Goal: Information Seeking & Learning: Learn about a topic

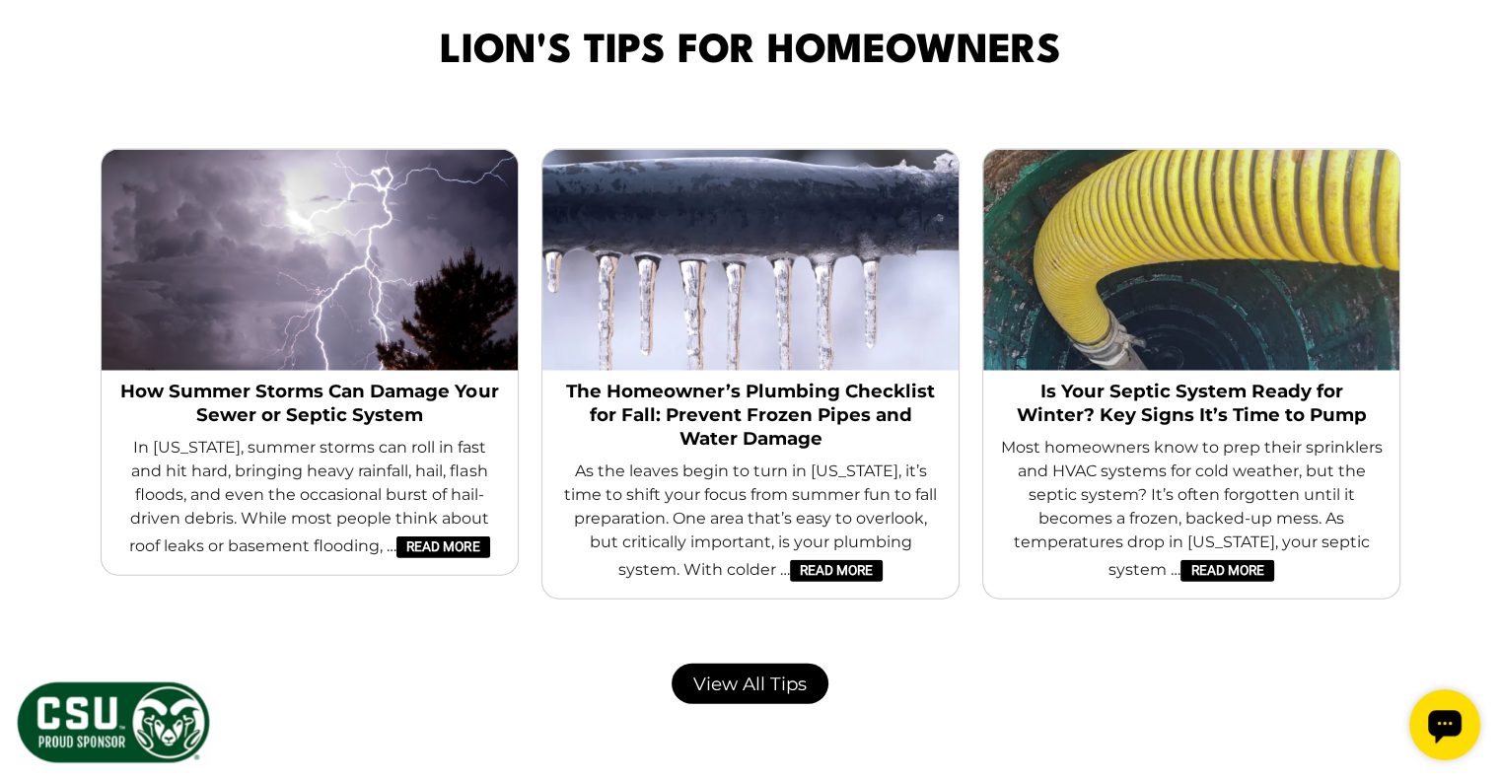
scroll to position [4444, 0]
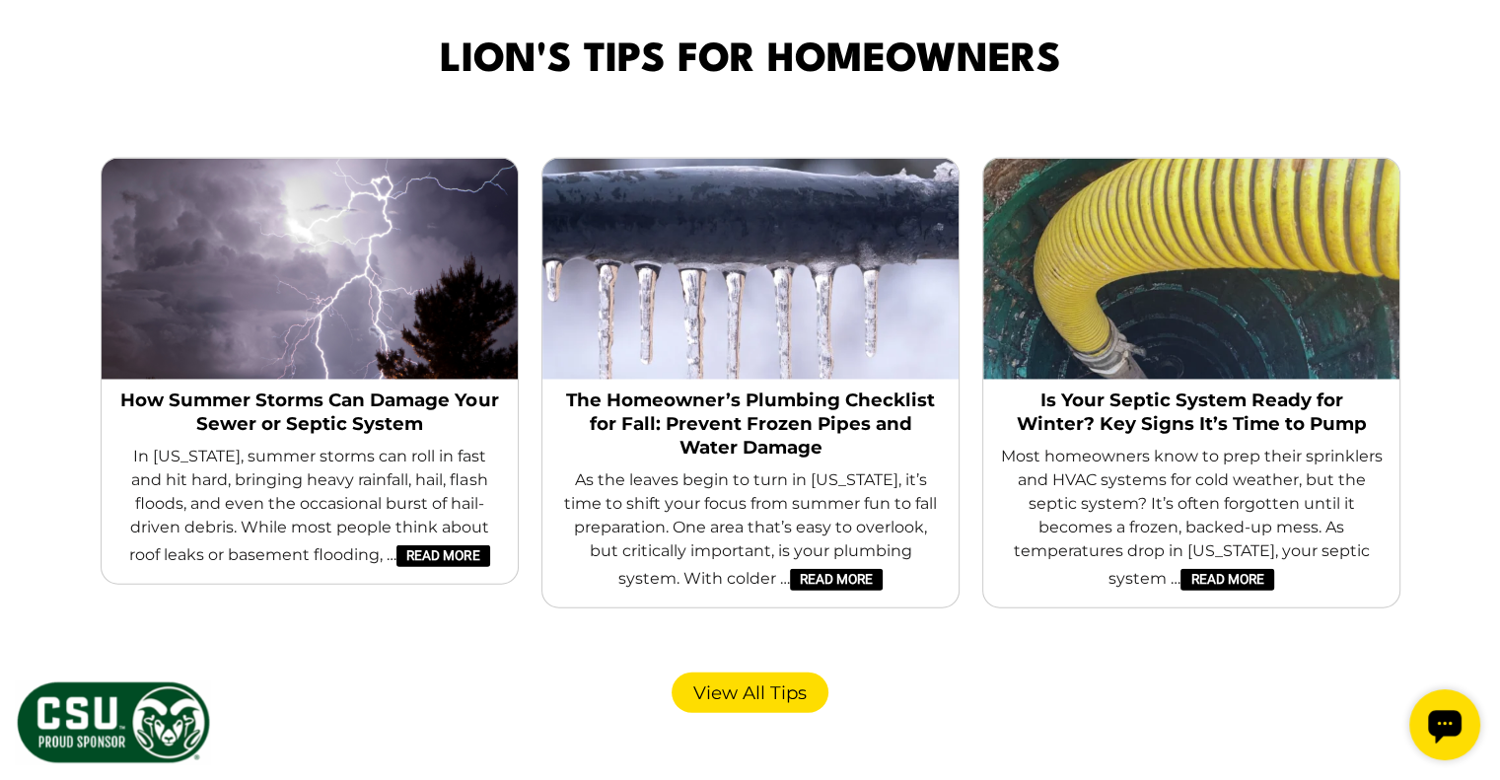
click at [757, 673] on link "View All Tips" at bounding box center [750, 693] width 157 height 40
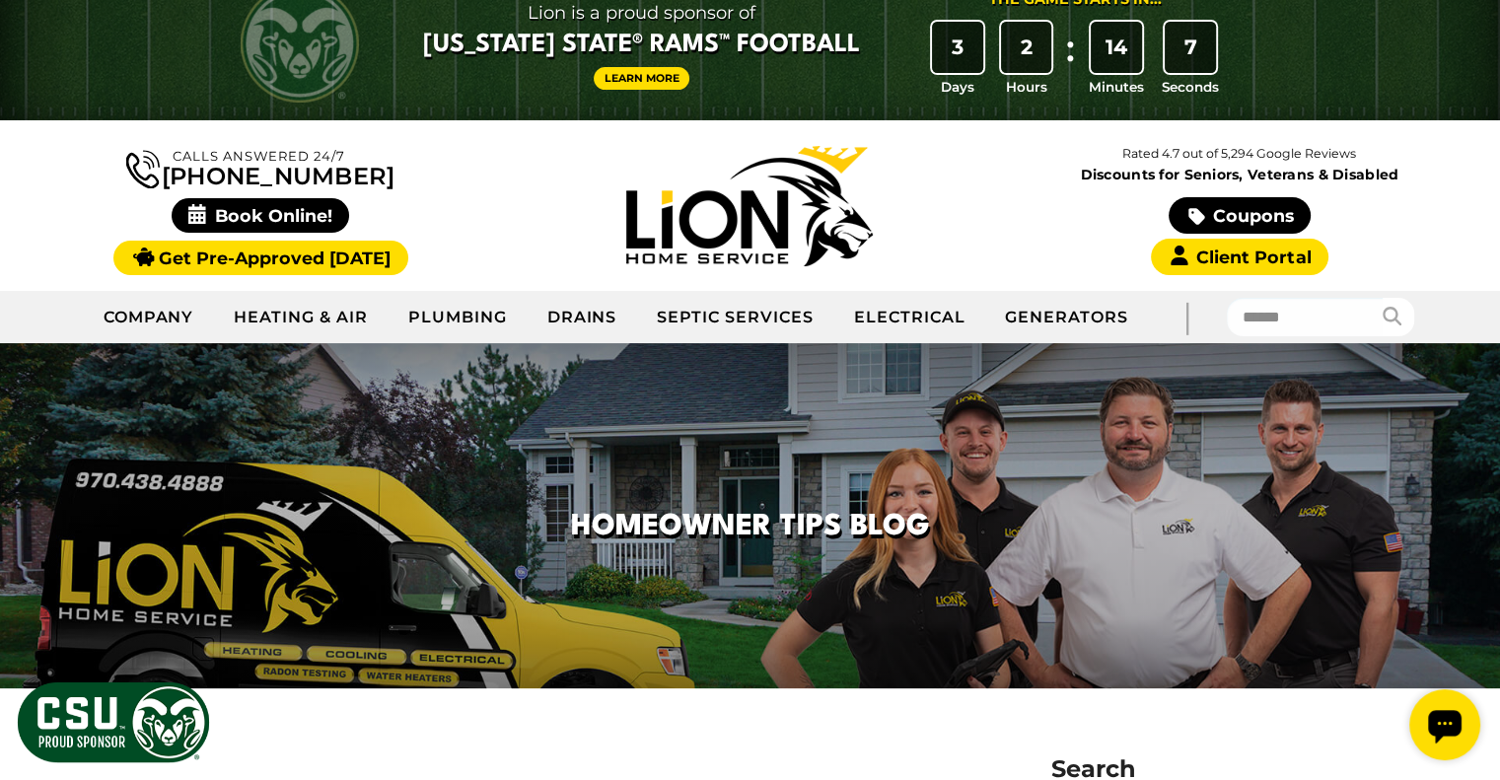
scroll to position [36, 0]
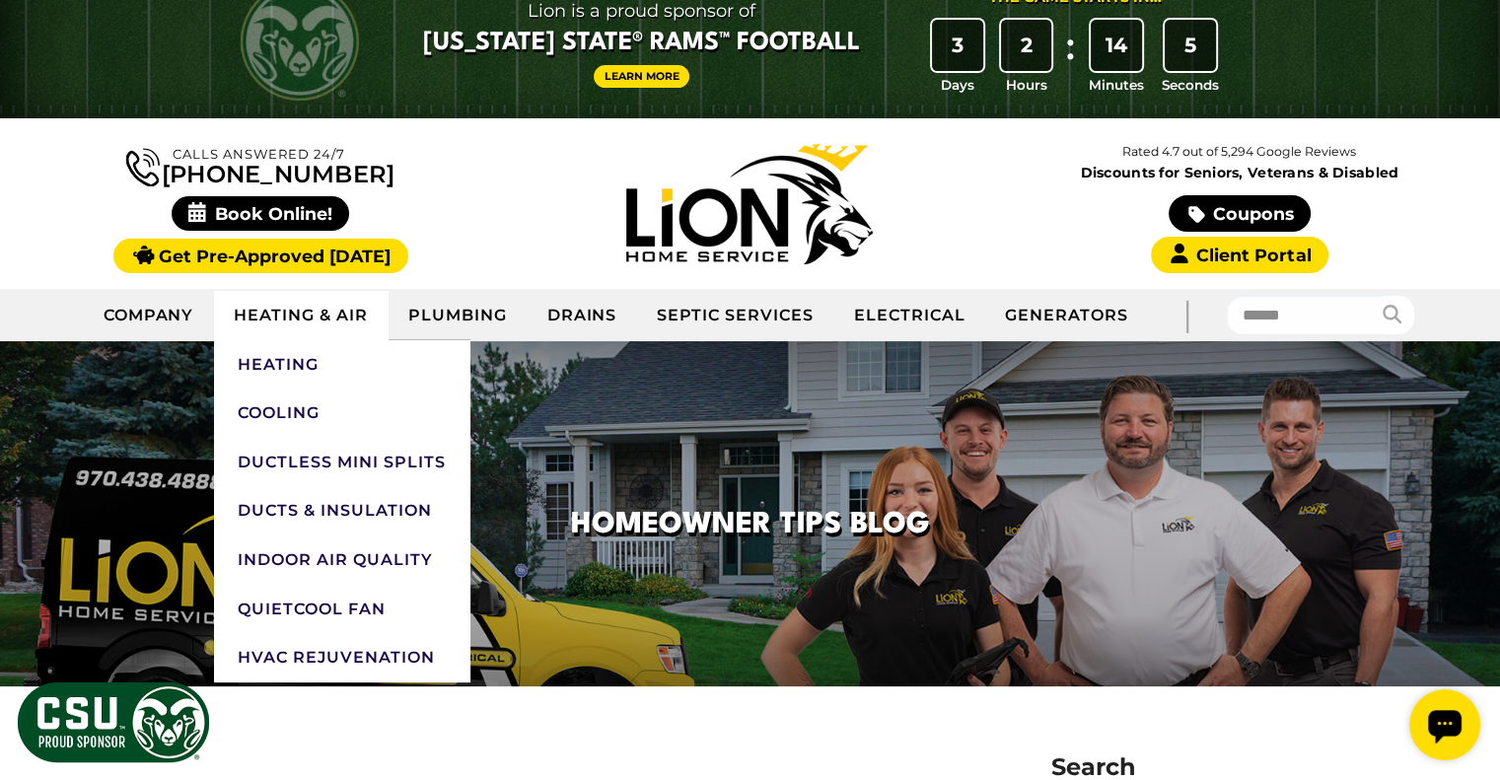
click at [315, 327] on link "Heating & Air" at bounding box center [301, 315] width 174 height 49
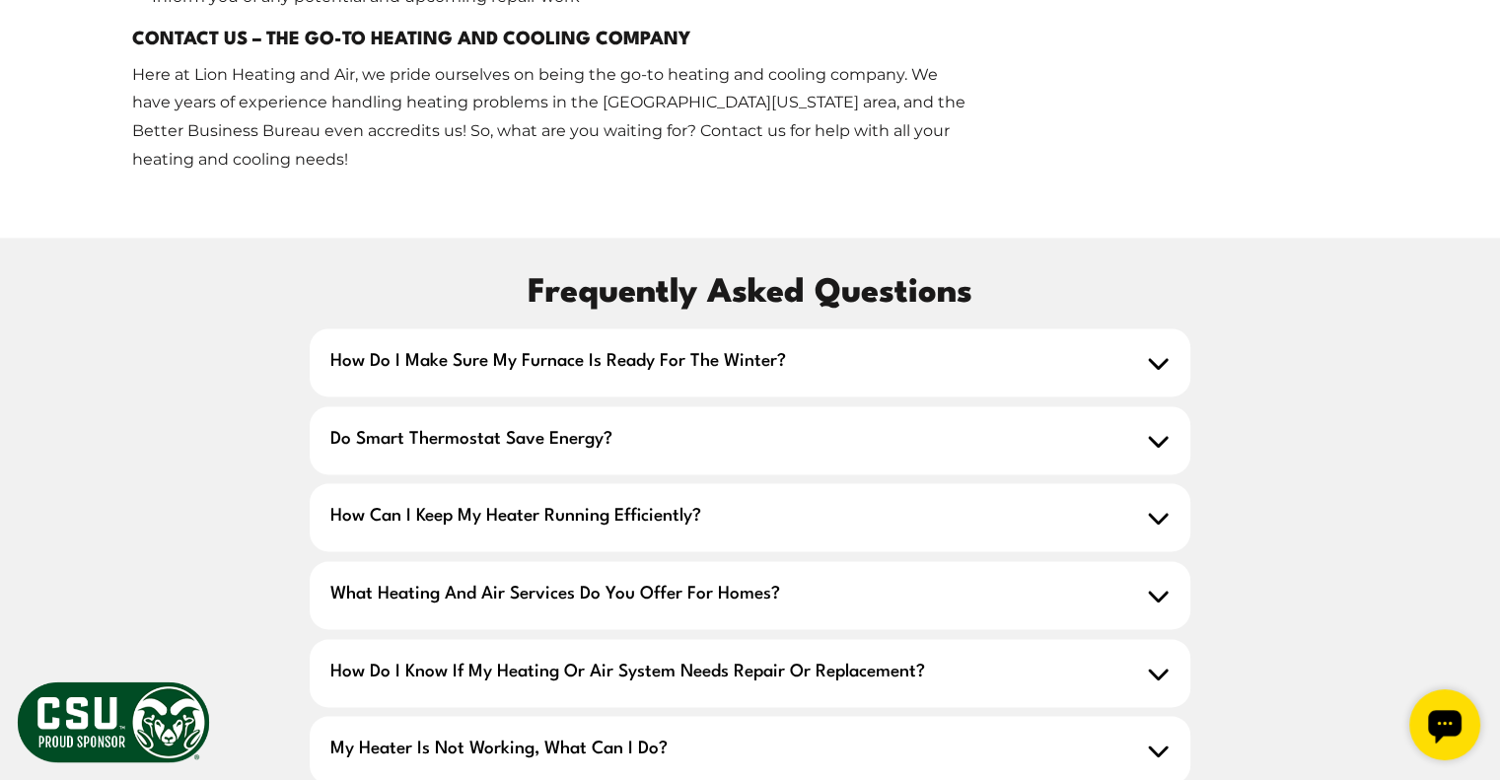
scroll to position [2635, 0]
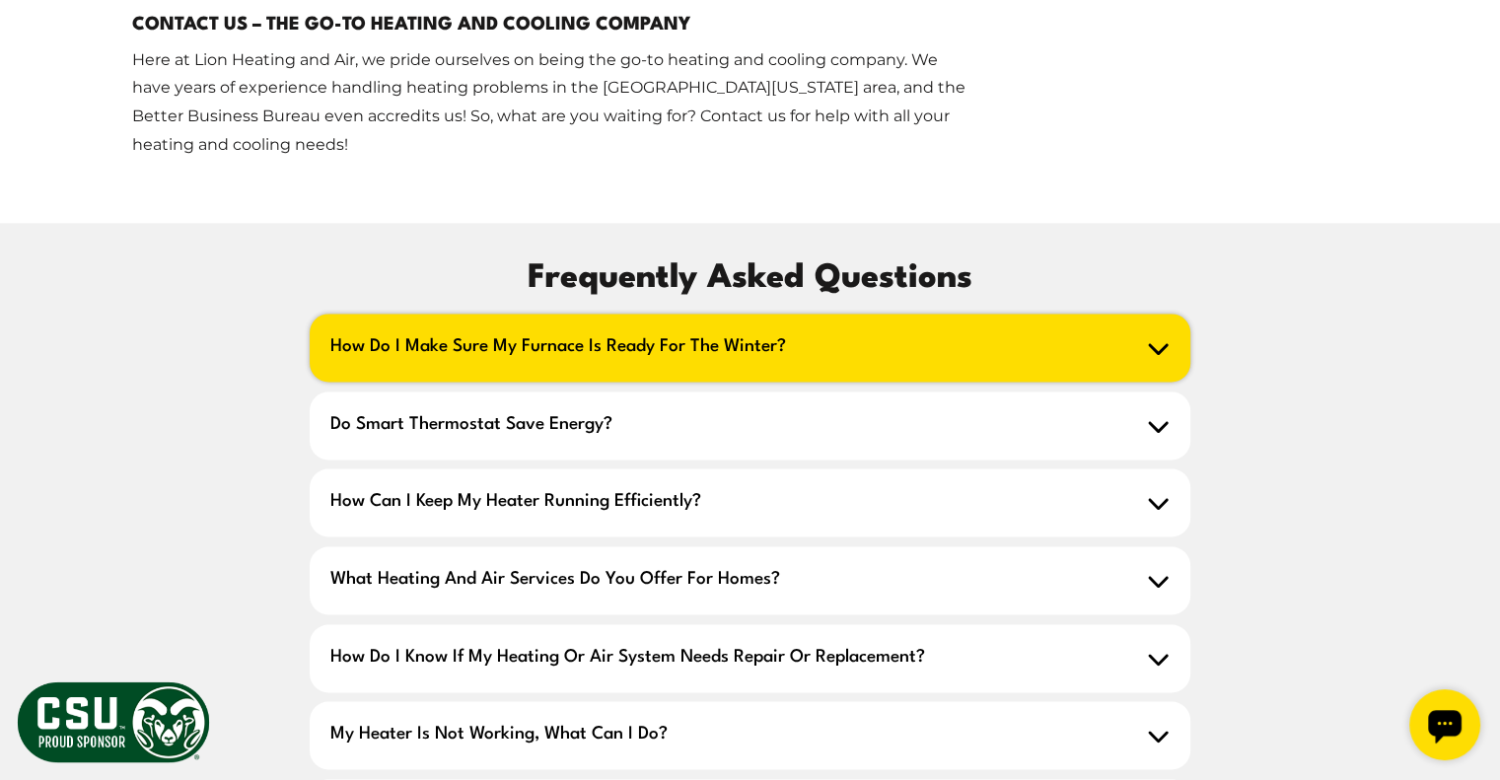
click at [1153, 336] on icon at bounding box center [1158, 347] width 23 height 23
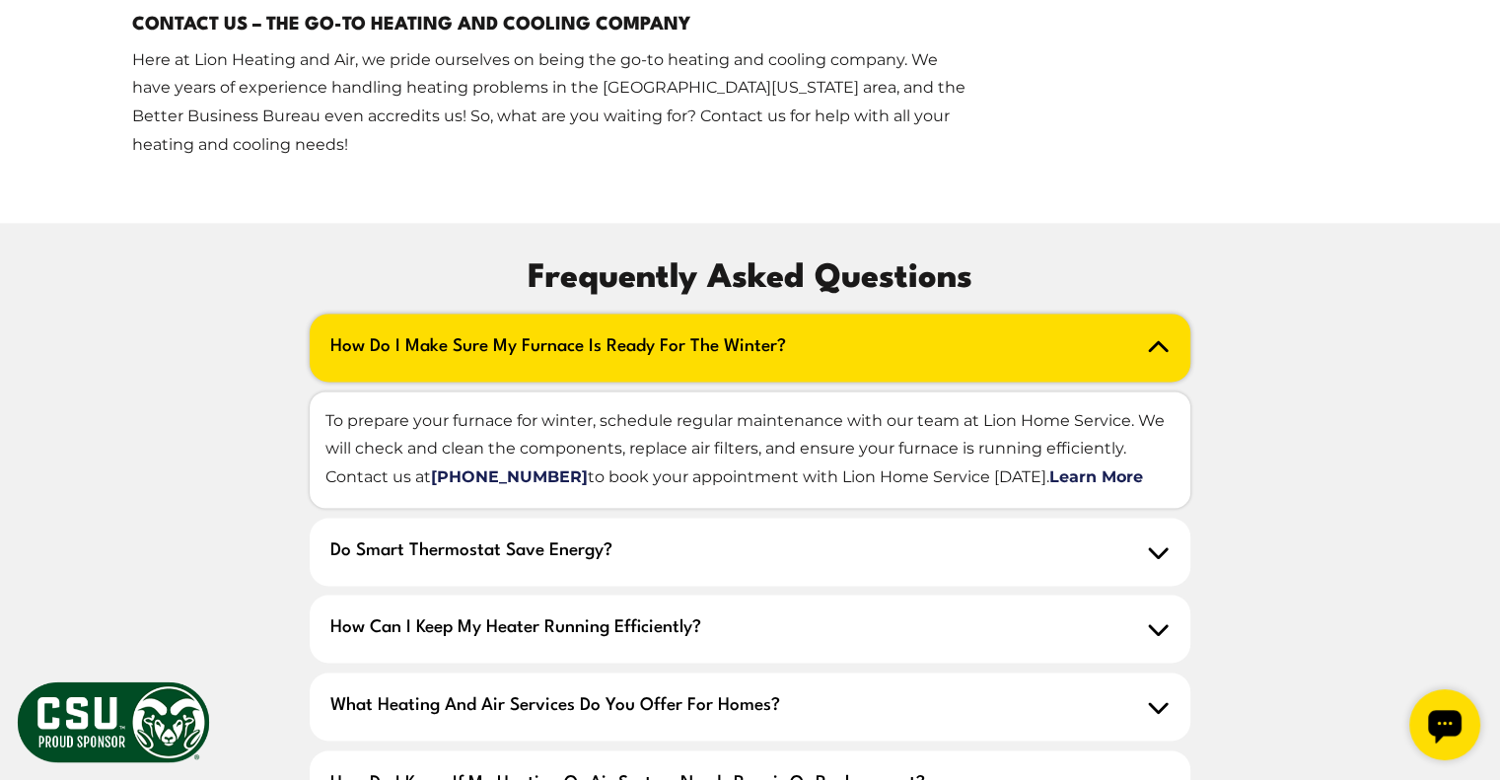
click at [1153, 336] on icon at bounding box center [1158, 347] width 23 height 23
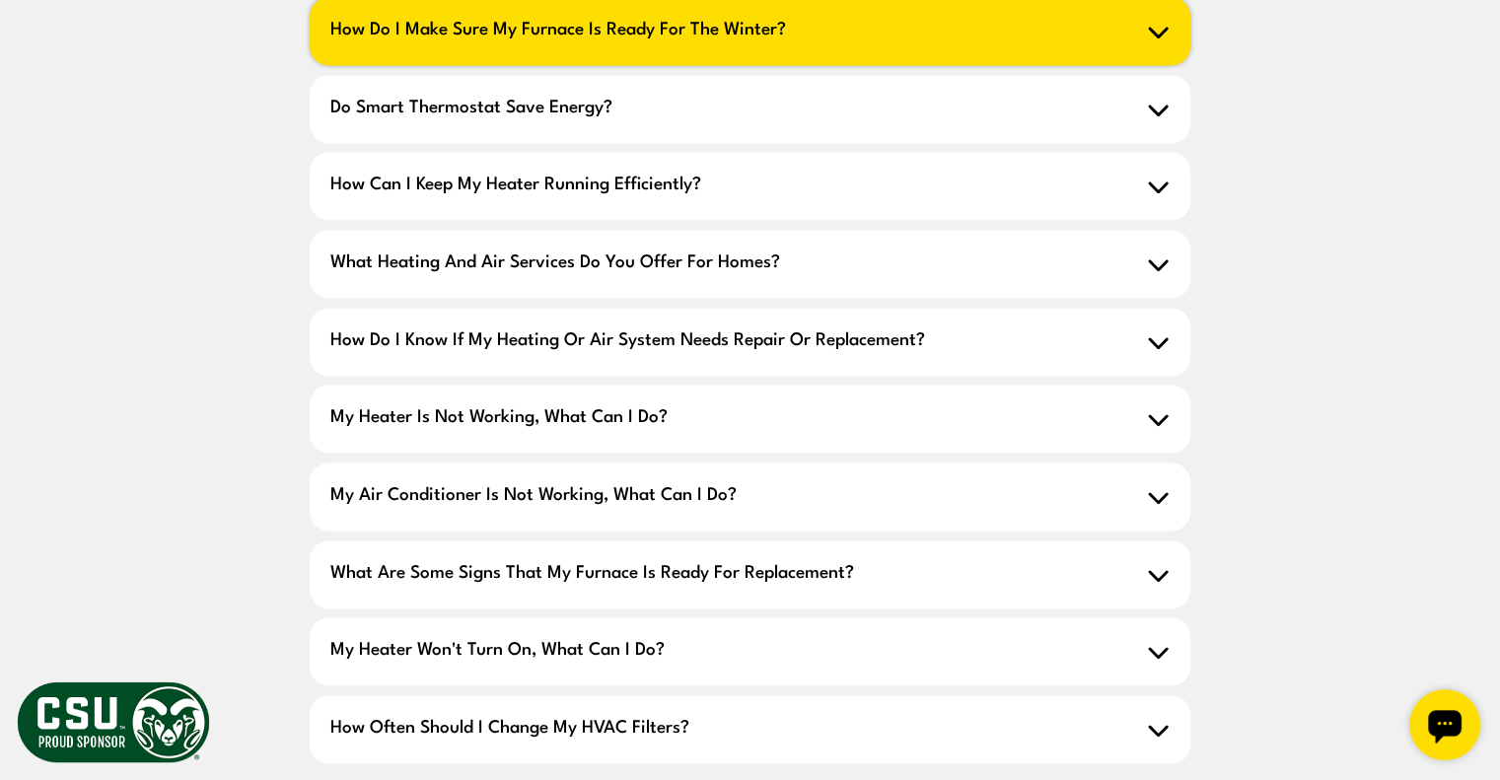
scroll to position [2954, 0]
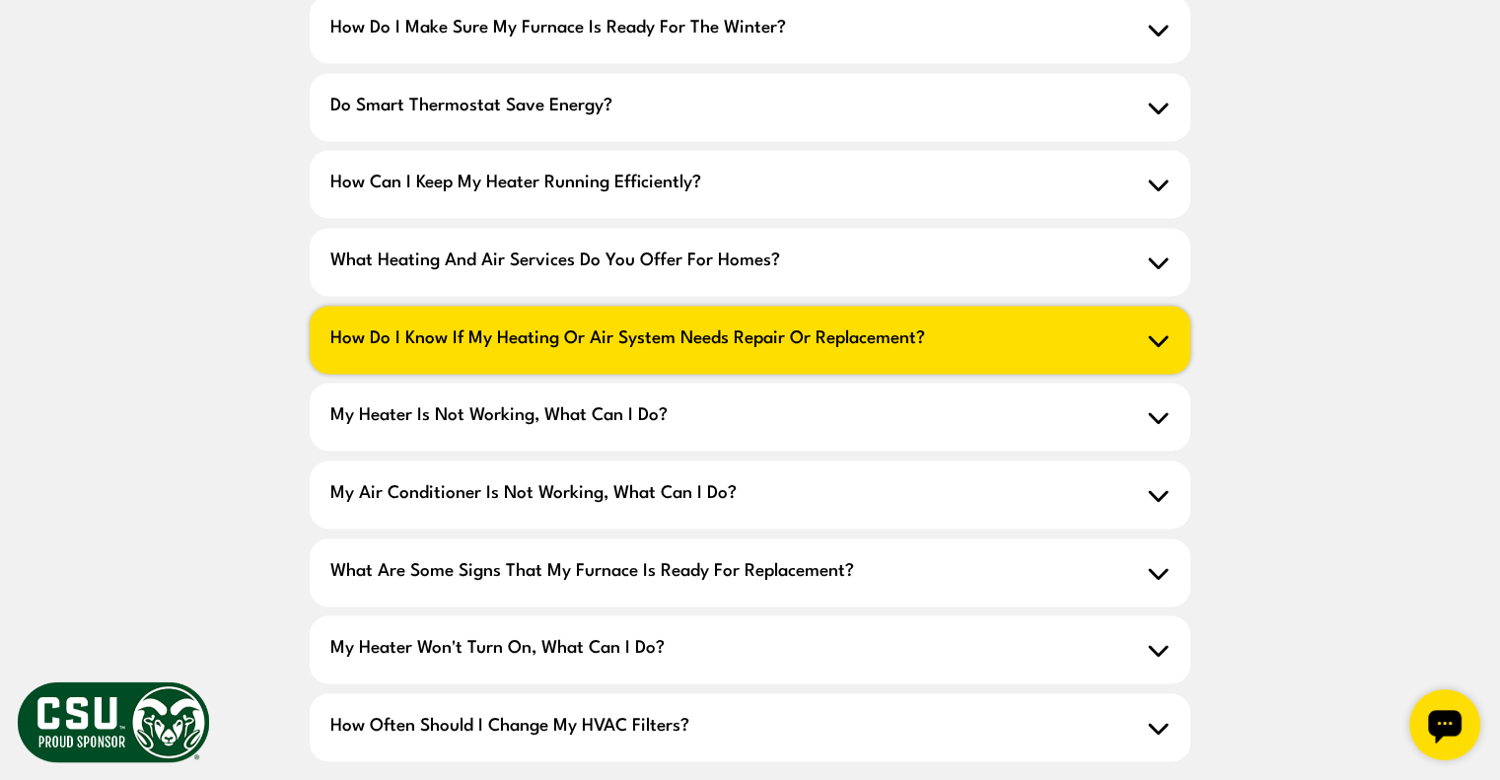
click at [1158, 328] on icon at bounding box center [1158, 339] width 23 height 23
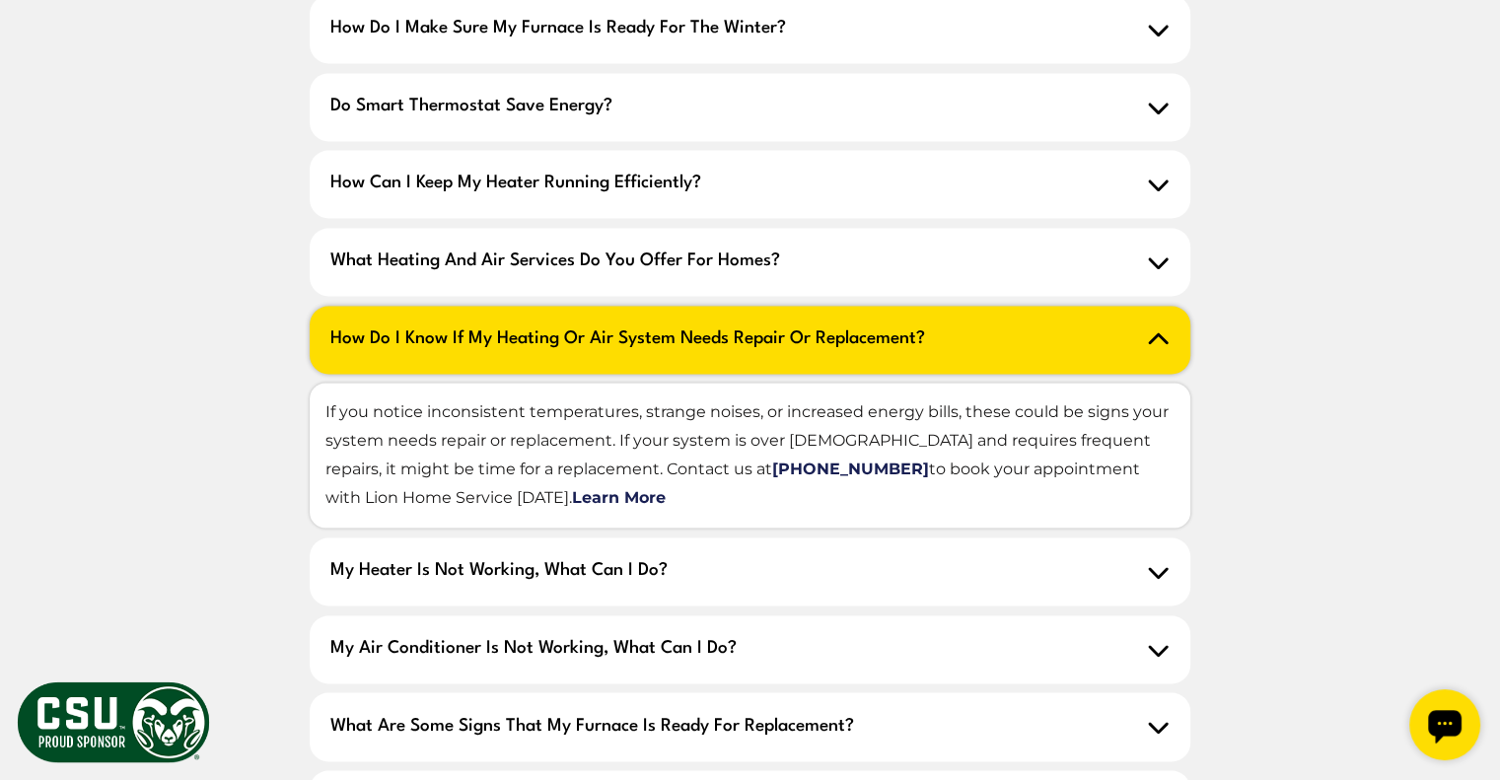
click at [1158, 332] on icon at bounding box center [1158, 338] width 20 height 12
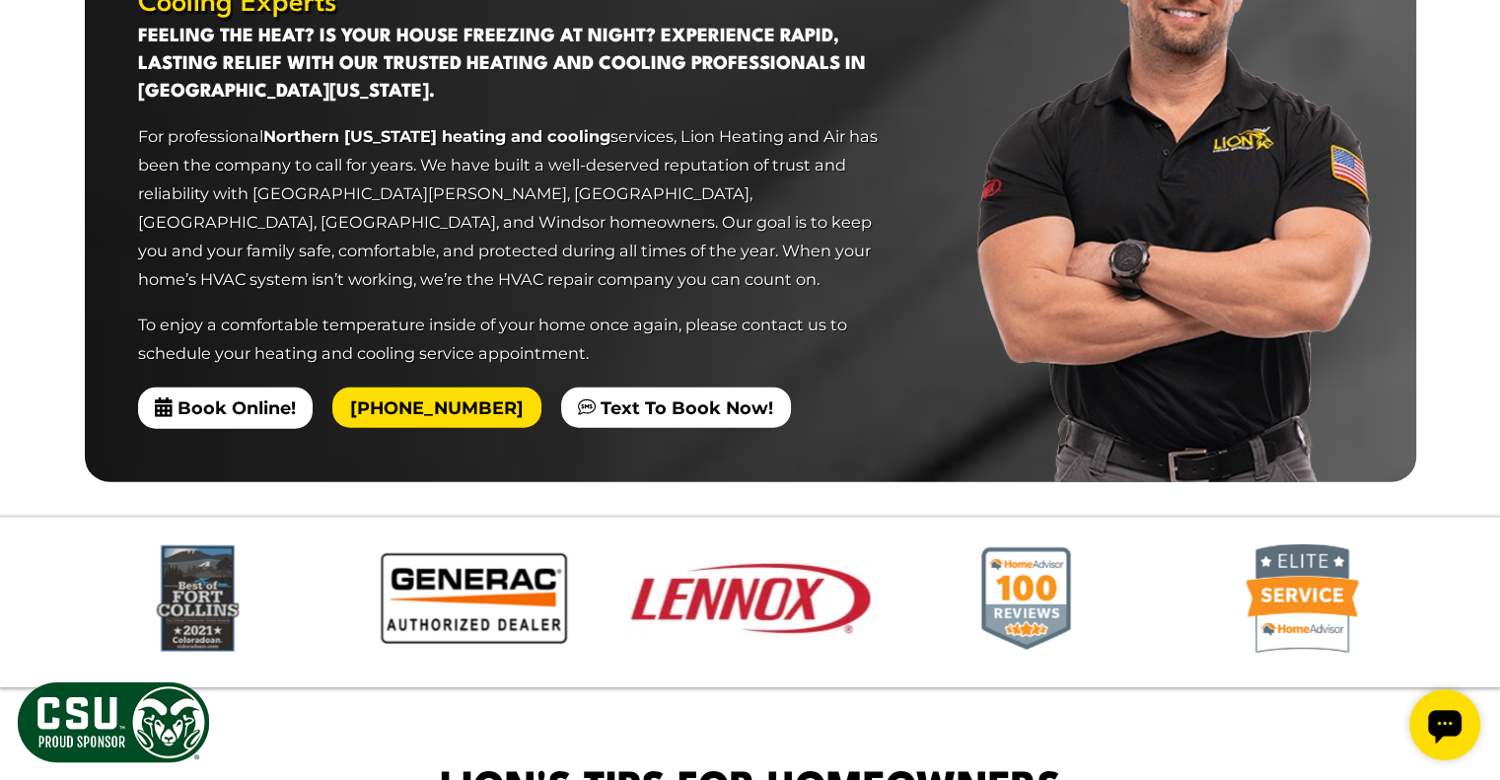
scroll to position [4870, 0]
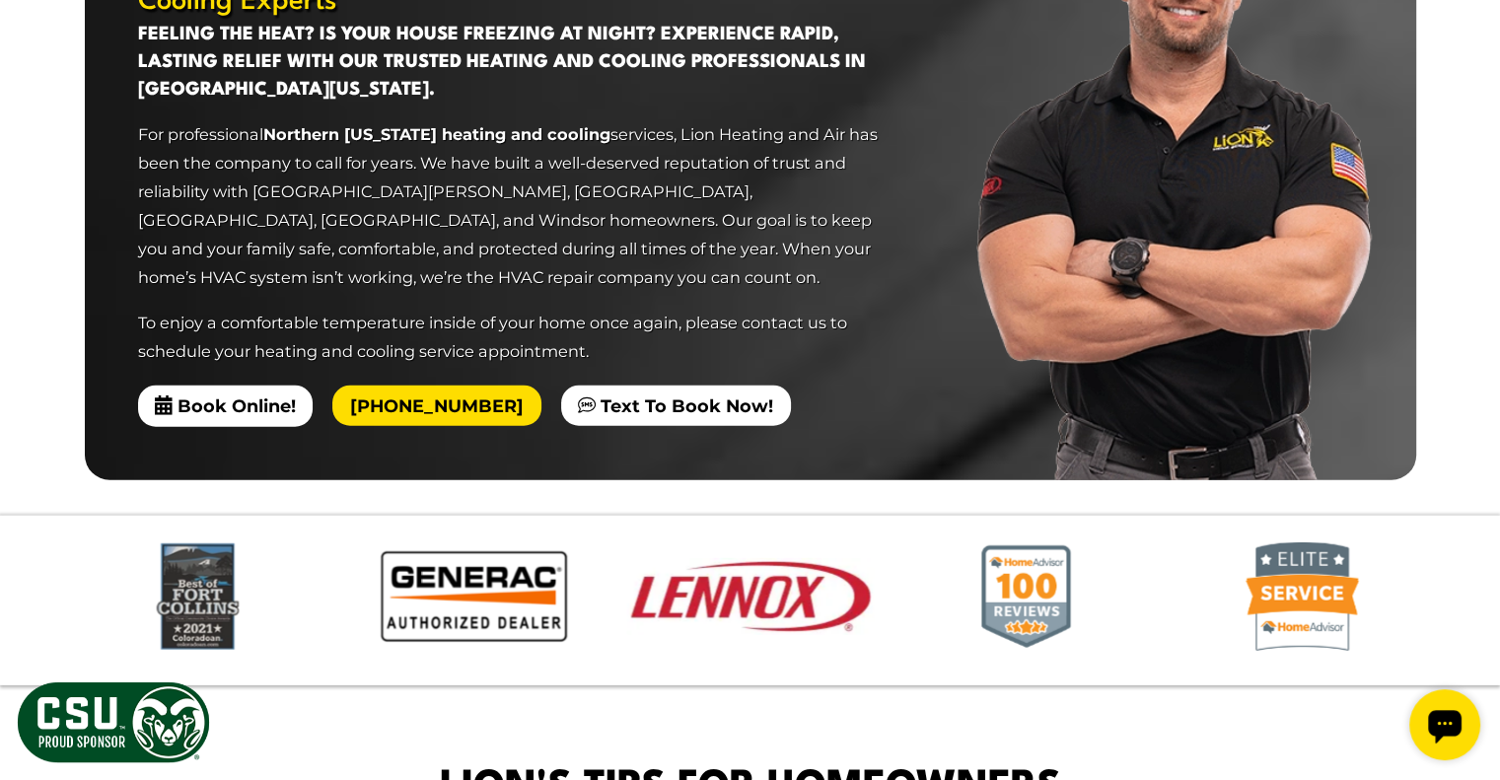
click at [1360, 270] on img at bounding box center [1185, 168] width 463 height 623
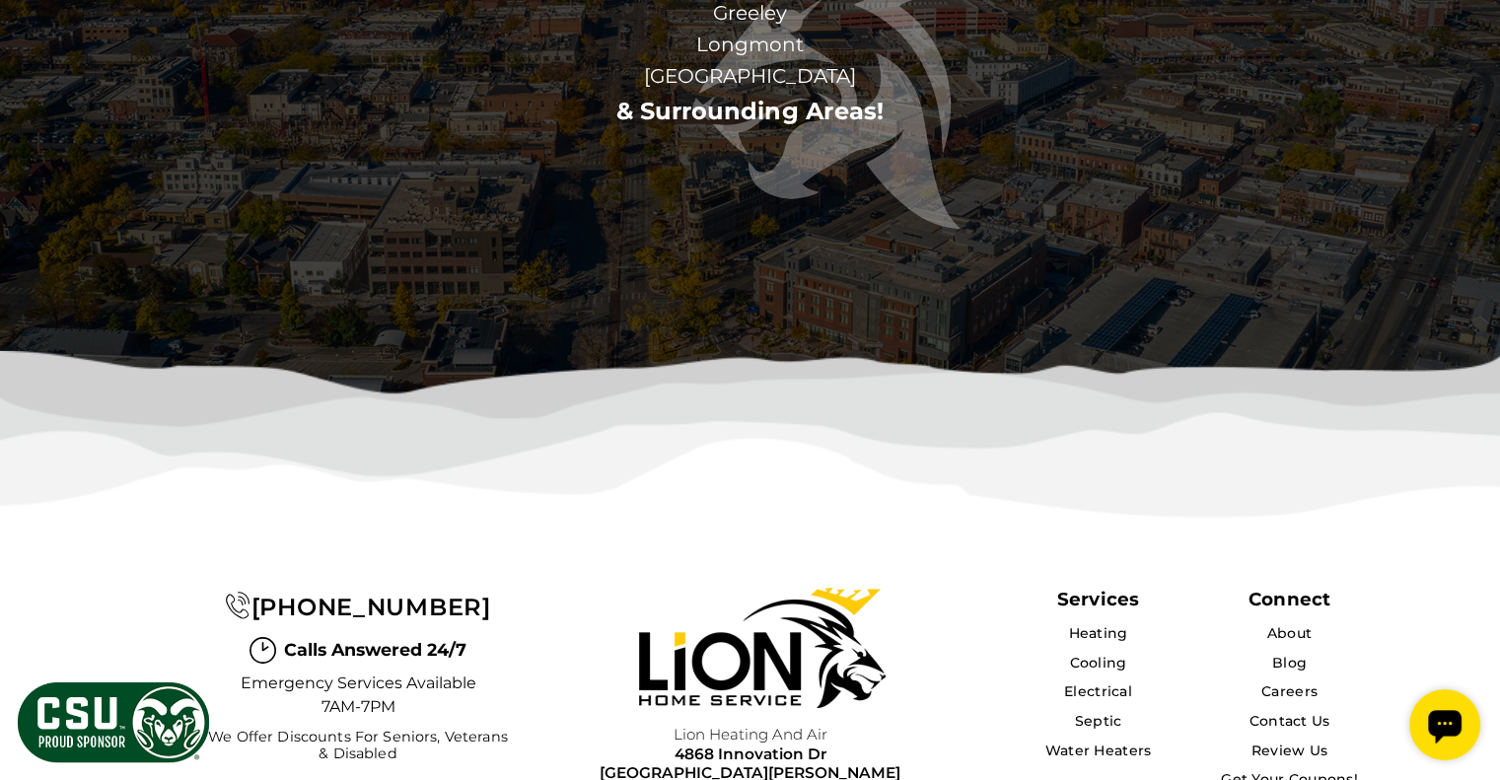
scroll to position [7027, 0]
click at [1360, 350] on img at bounding box center [750, 453] width 1500 height 206
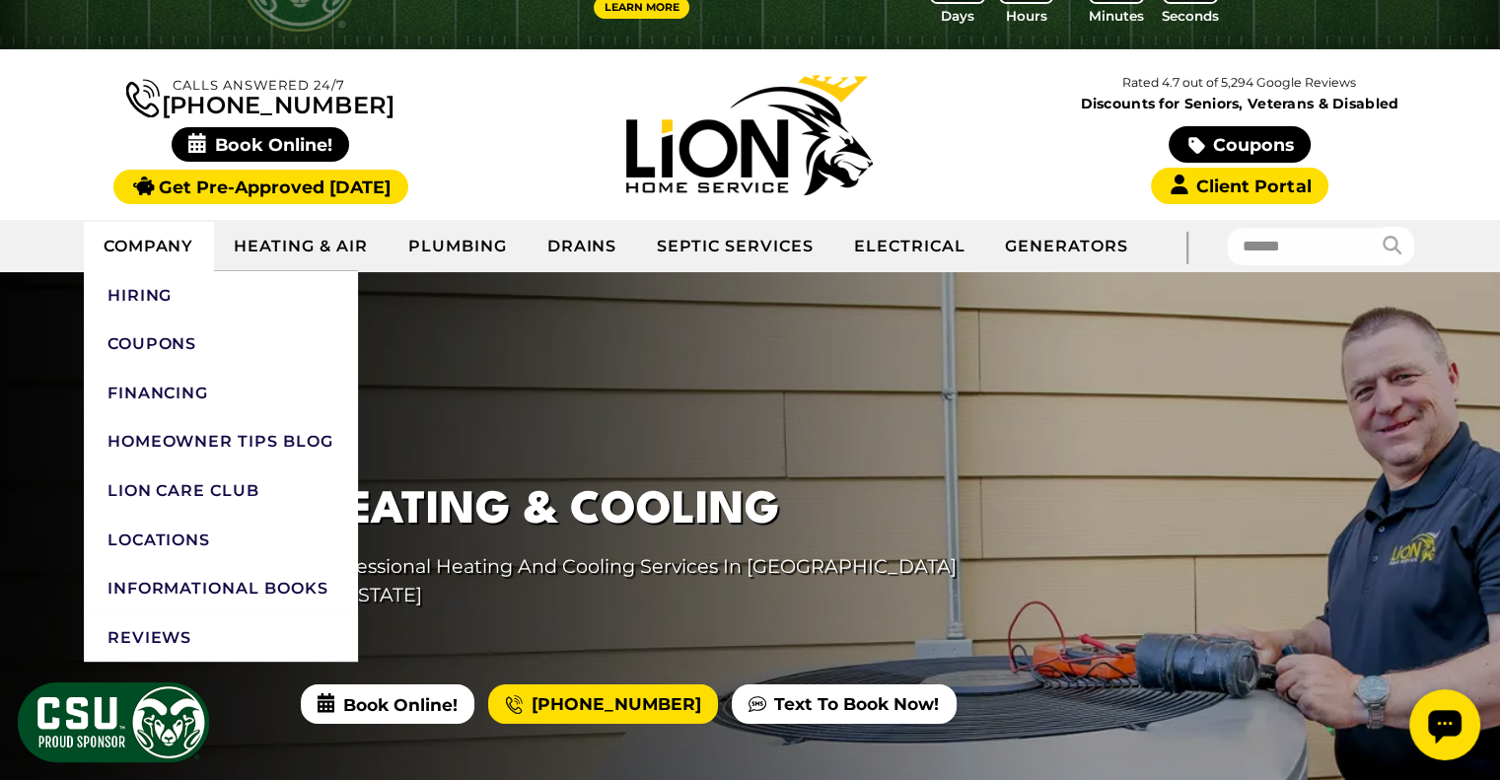
scroll to position [106, 0]
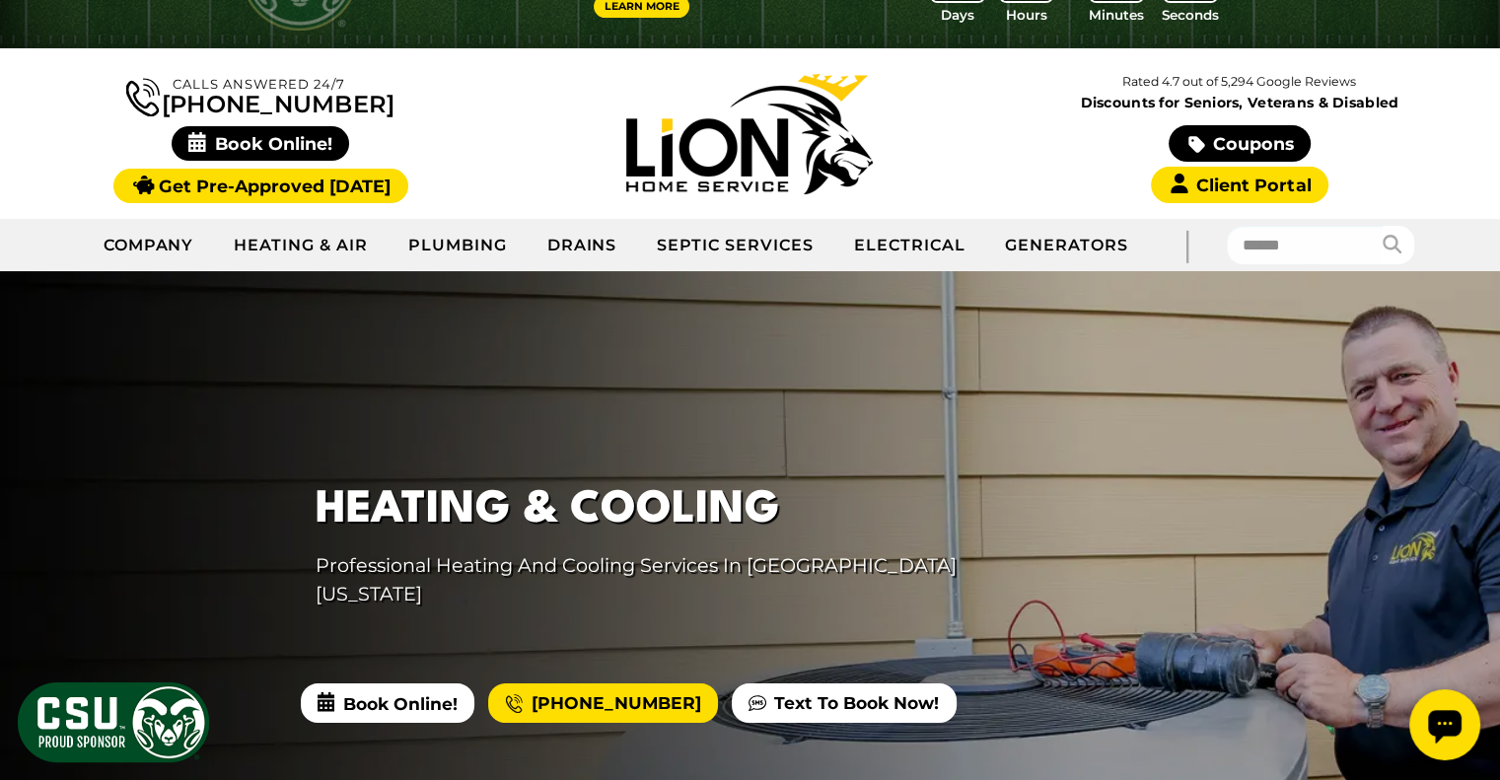
click at [33, 338] on div at bounding box center [750, 602] width 1500 height 663
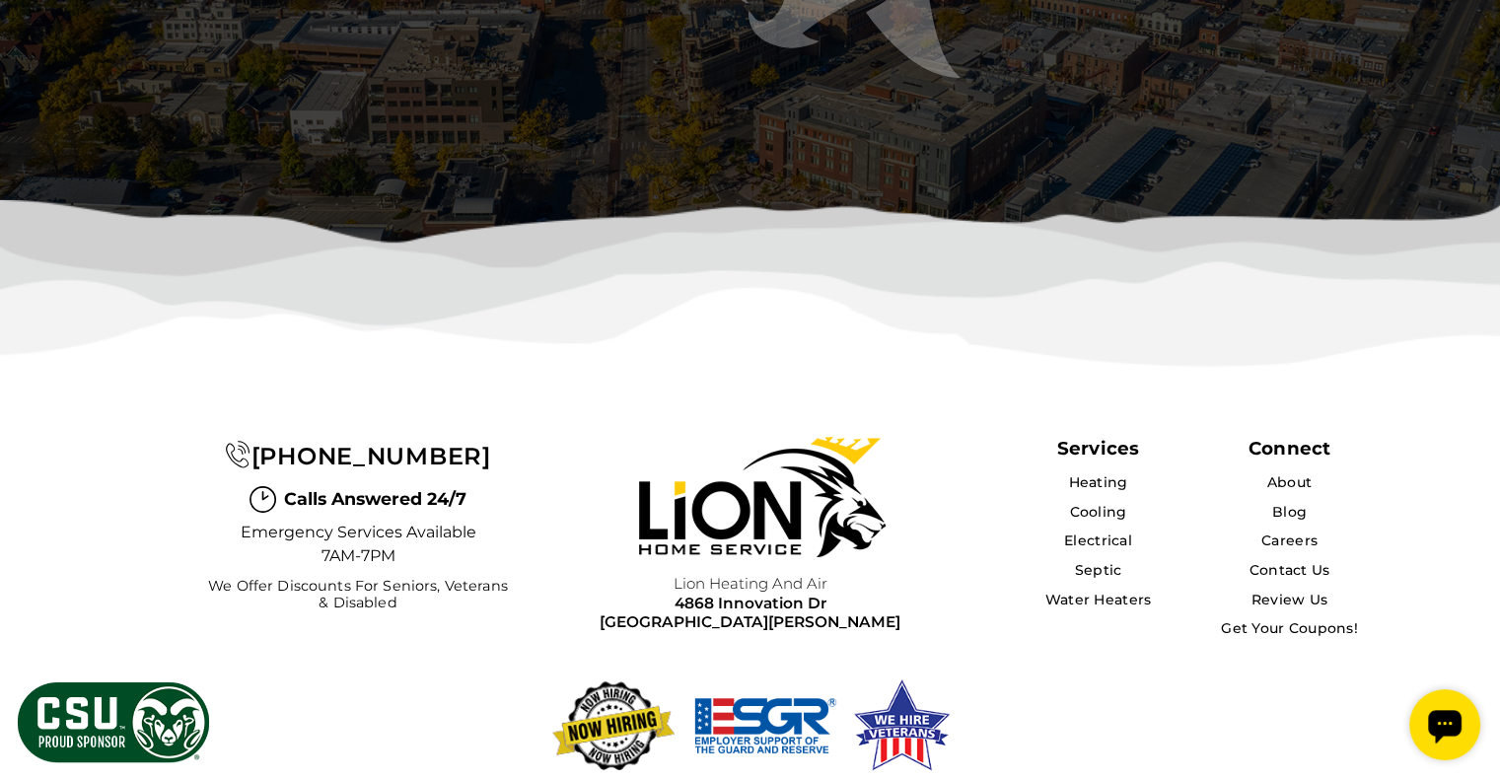
scroll to position [7185, 0]
